Goal: Information Seeking & Learning: Learn about a topic

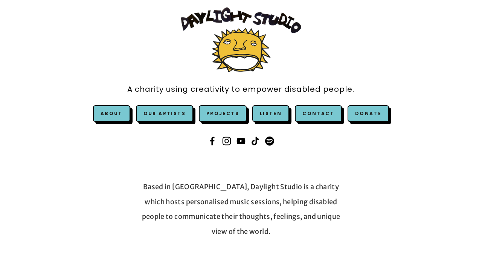
scroll to position [32, 0]
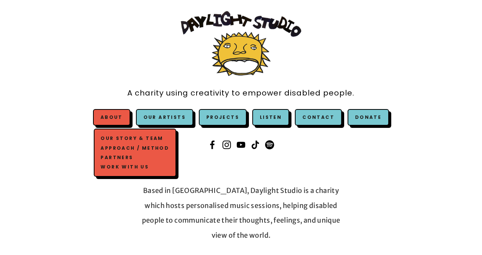
click at [116, 168] on link "Work with us" at bounding box center [135, 166] width 72 height 9
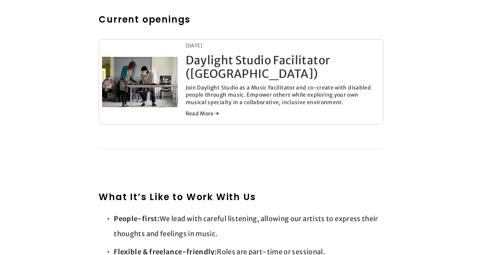
scroll to position [416, 0]
click at [203, 61] on link "Daylight Studio Facilitator ([GEOGRAPHIC_DATA])" at bounding box center [258, 67] width 145 height 28
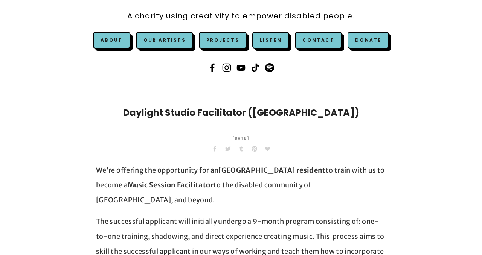
scroll to position [108, 0]
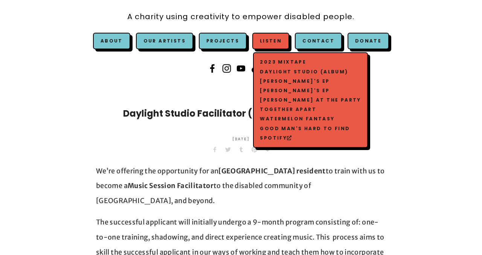
click at [265, 41] on link "Listen" at bounding box center [271, 41] width 22 height 6
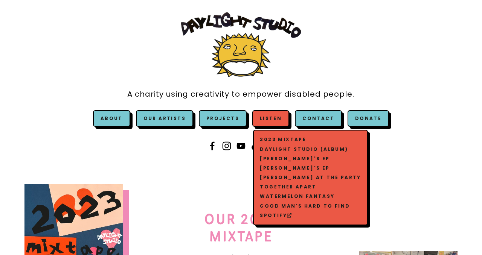
scroll to position [40, 0]
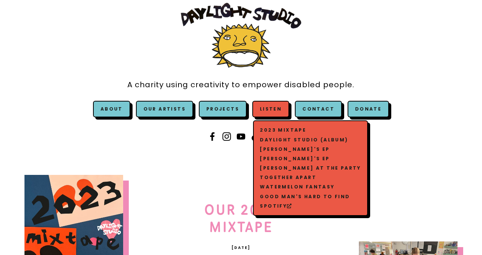
click at [271, 206] on link "Spotify" at bounding box center [310, 205] width 105 height 9
